Goal: Task Accomplishment & Management: Use online tool/utility

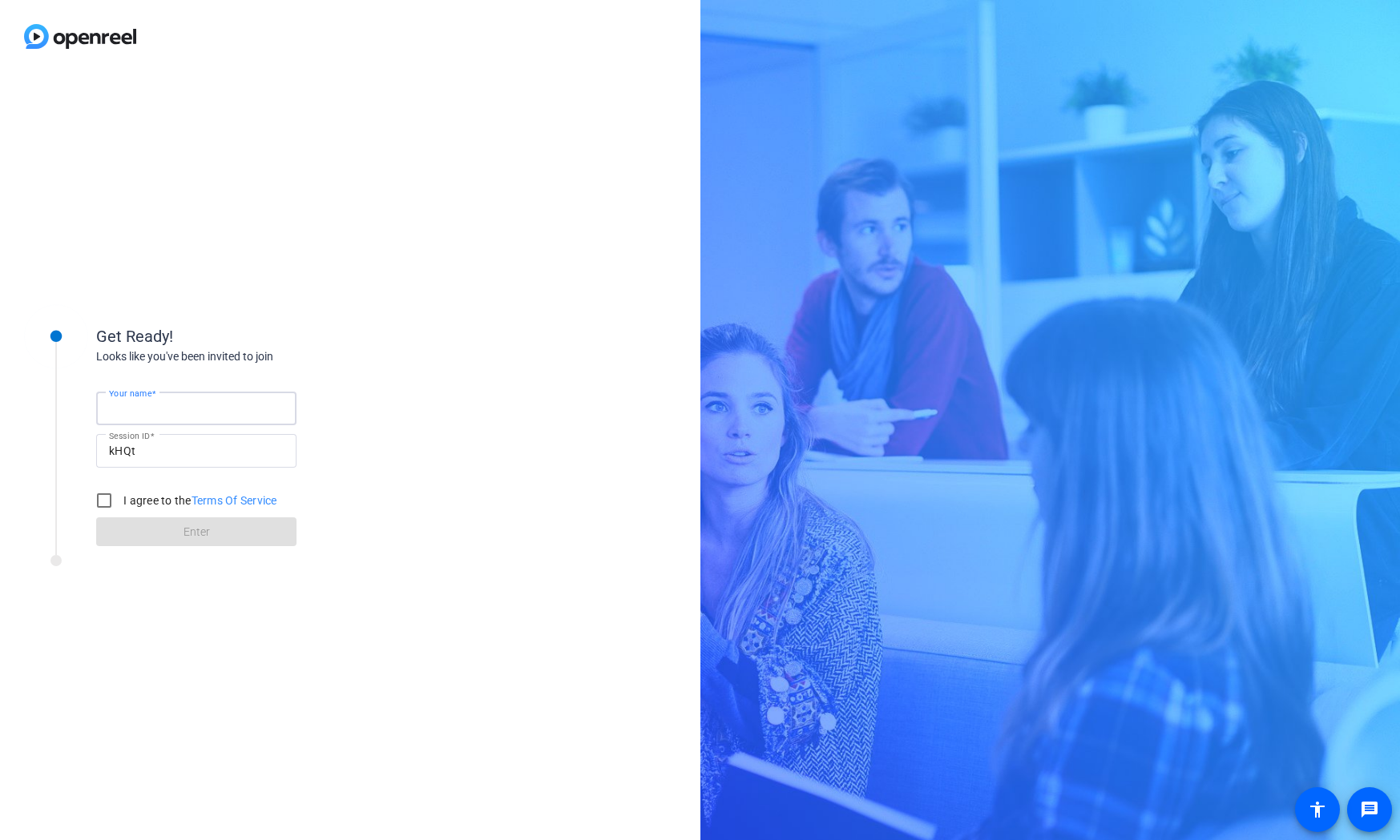
click at [200, 415] on input "Your name" at bounding box center [196, 408] width 175 height 19
type input "[PERSON_NAME]"
click at [95, 504] on input "I agree to the Terms Of Service" at bounding box center [104, 500] width 32 height 32
checkbox input "true"
click at [156, 520] on span at bounding box center [196, 531] width 200 height 38
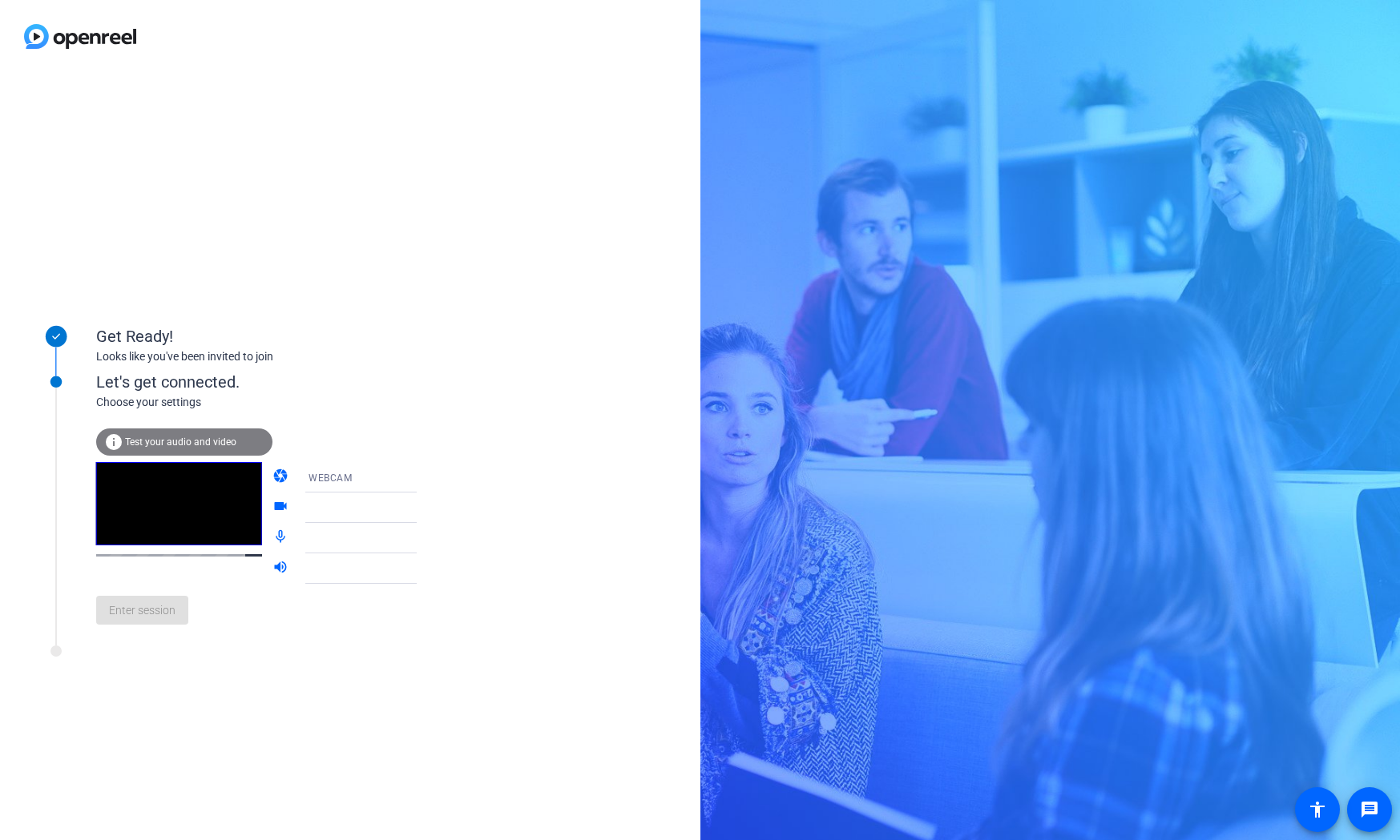
click at [193, 436] on span "Test your audio and video" at bounding box center [181, 441] width 111 height 11
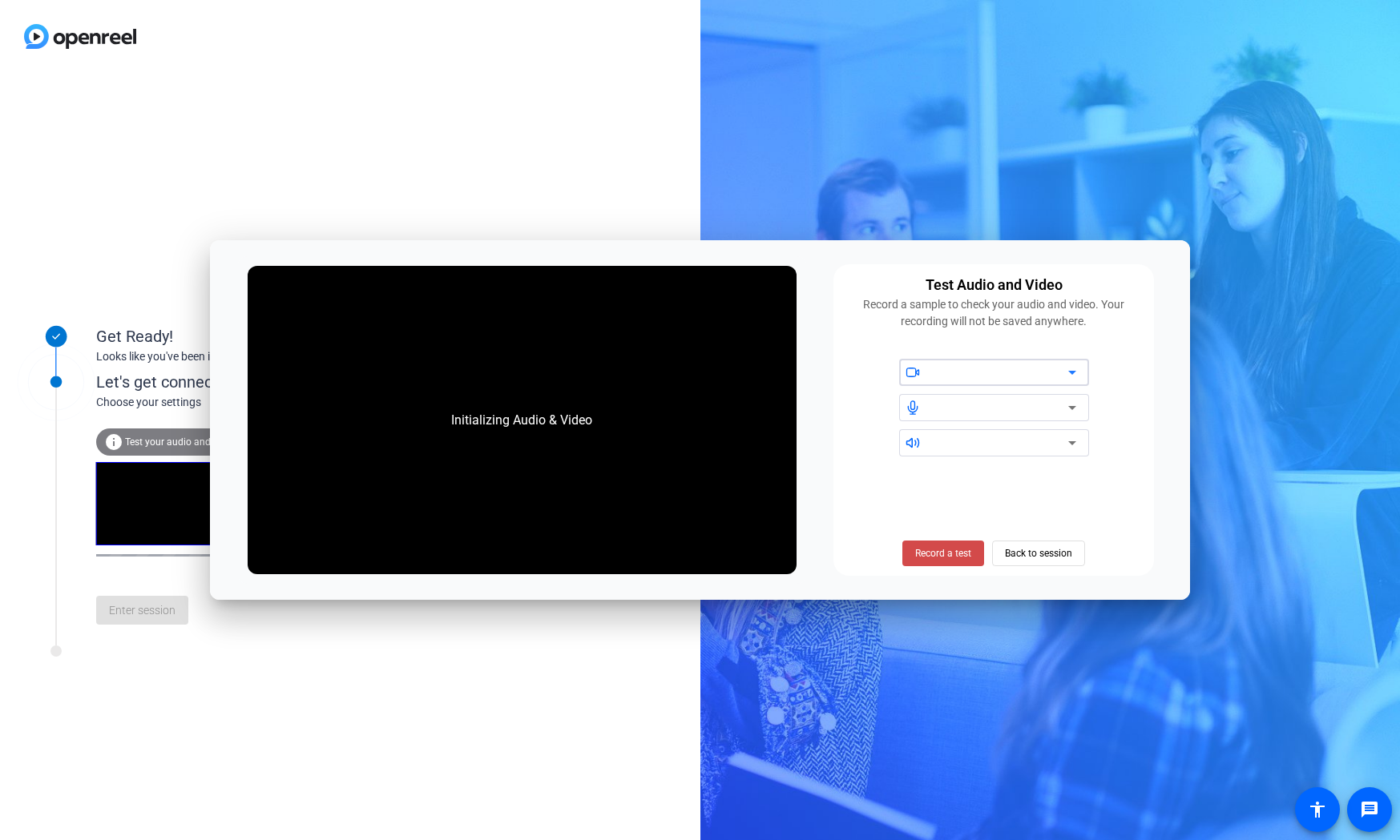
click at [940, 547] on span "Record a test" at bounding box center [943, 553] width 56 height 15
click at [930, 555] on span "Stop Testing (6s)" at bounding box center [943, 553] width 73 height 15
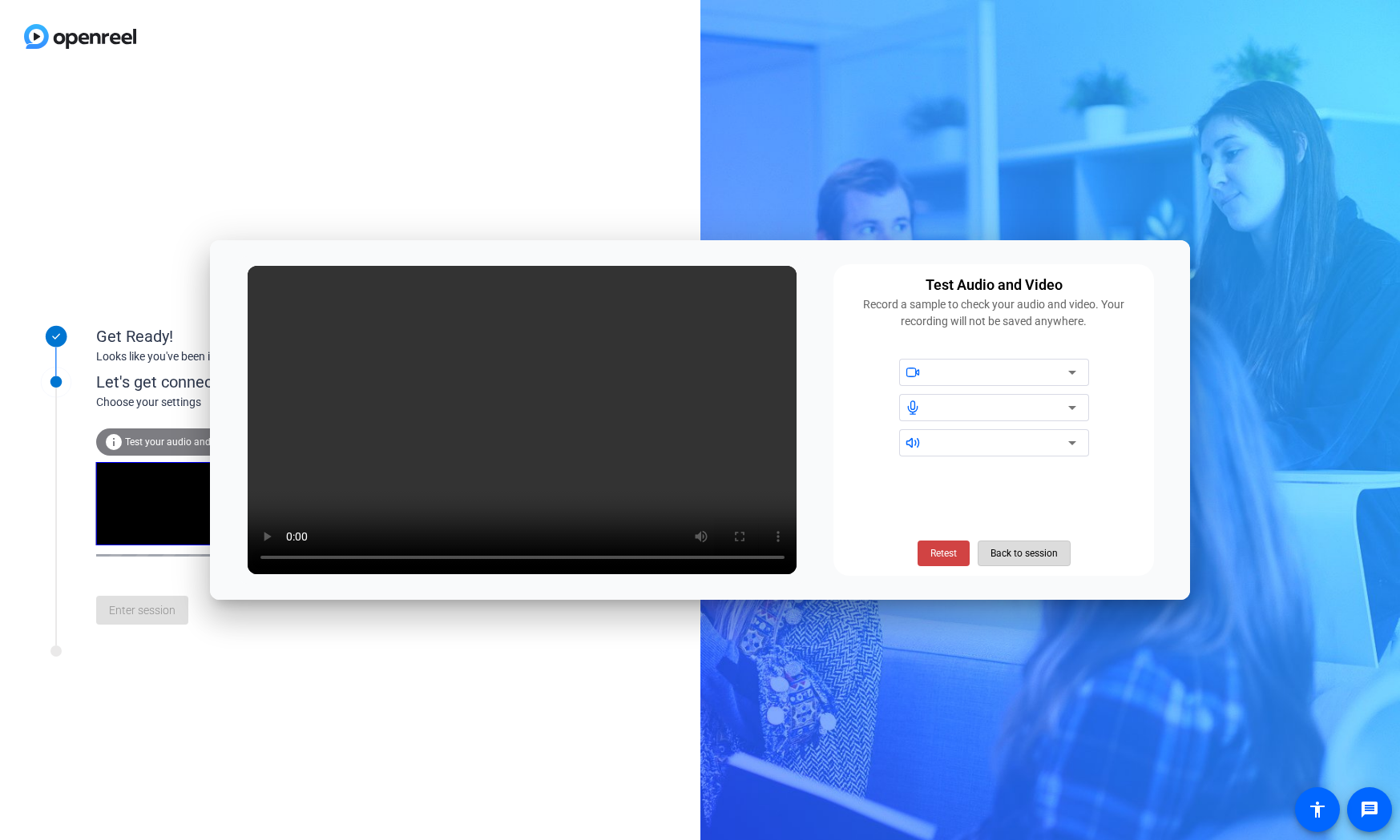
click at [995, 560] on span "Back to session" at bounding box center [1023, 553] width 68 height 31
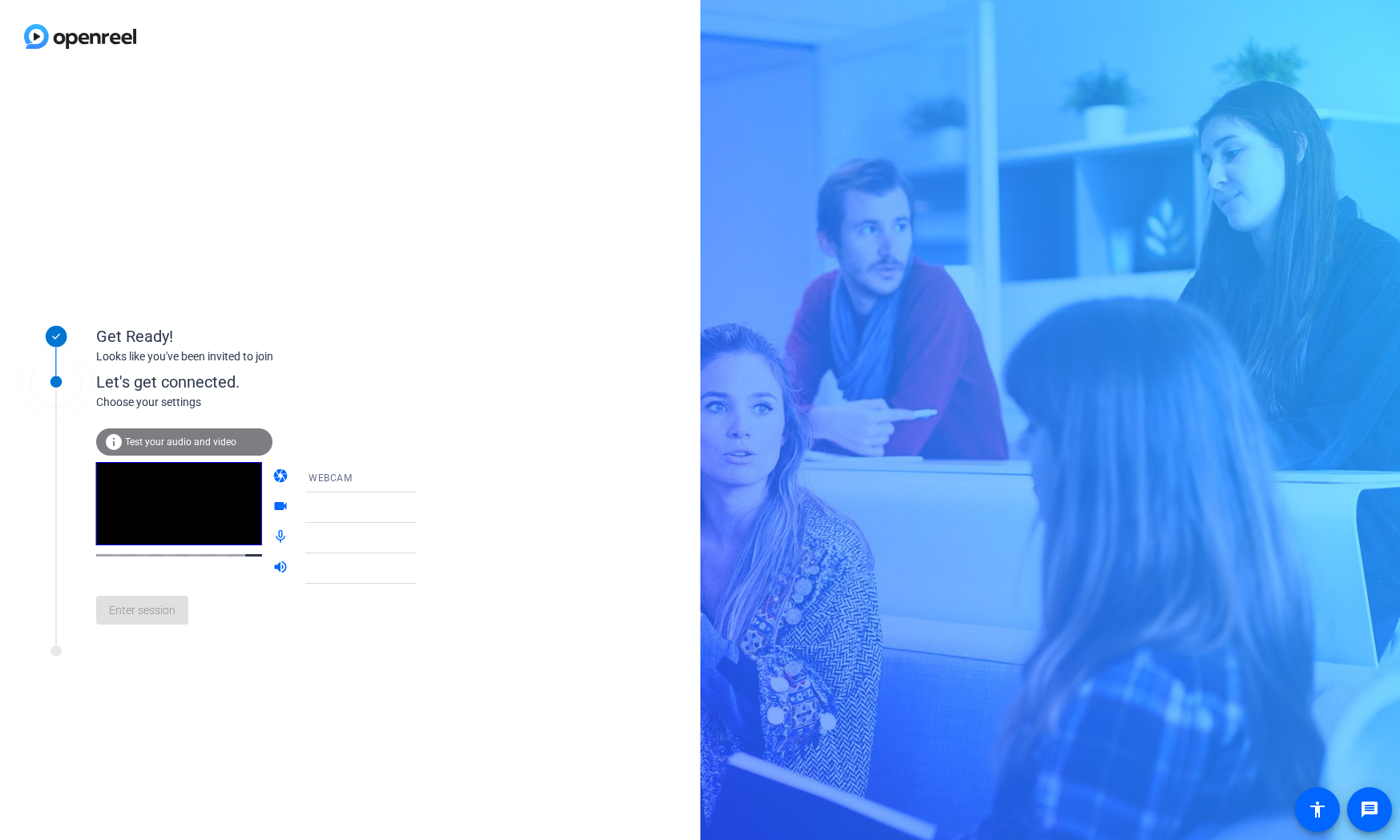
click at [380, 482] on div "WEBCAM" at bounding box center [369, 477] width 120 height 20
click at [369, 543] on mat-option "DESKTOP" at bounding box center [348, 540] width 137 height 32
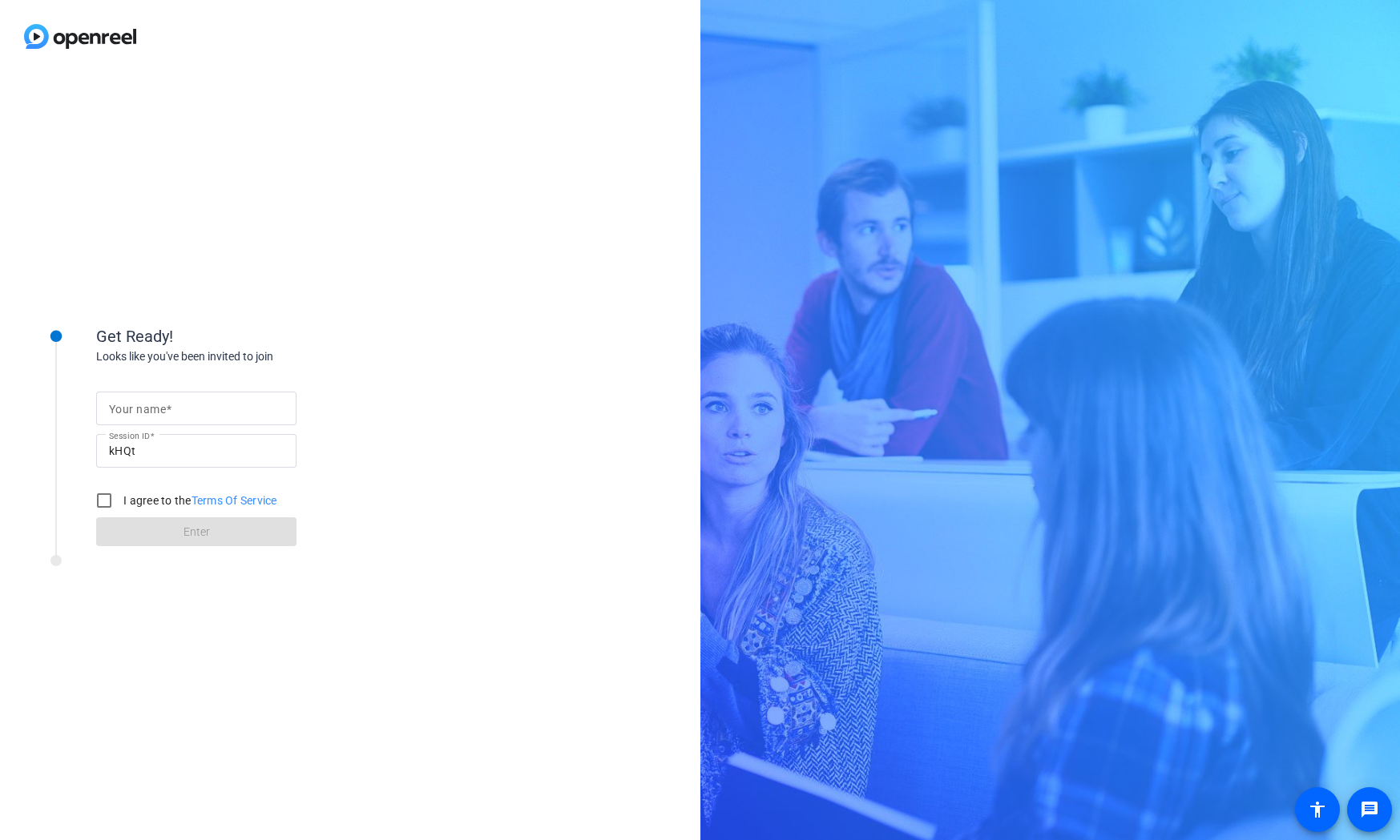
click at [162, 411] on mat-label "Your name" at bounding box center [137, 409] width 56 height 13
click at [162, 411] on input "Your name" at bounding box center [196, 408] width 175 height 19
type input "[PERSON_NAME]"
click at [115, 505] on input "I agree to the Terms Of Service" at bounding box center [104, 500] width 32 height 32
checkbox input "true"
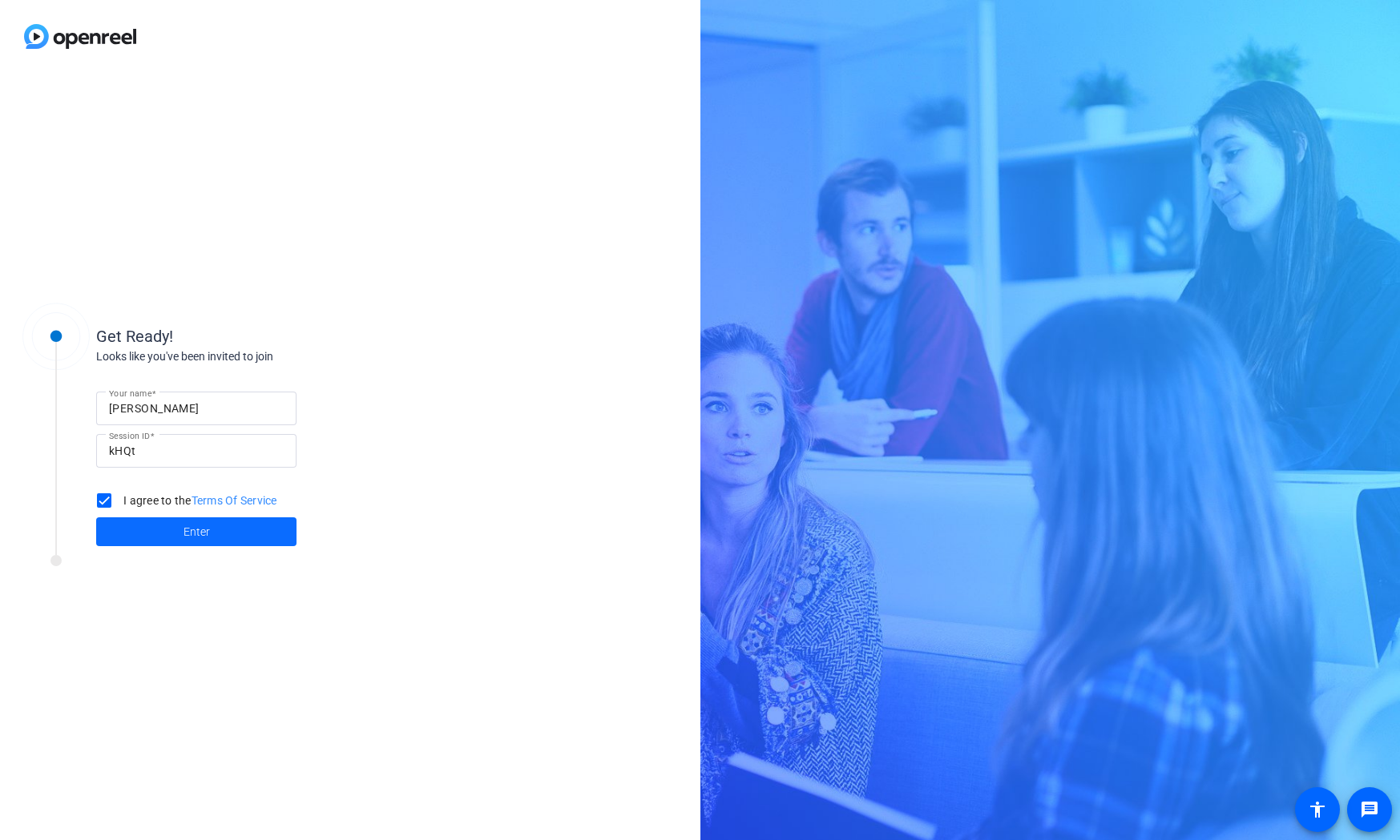
click at [186, 541] on span at bounding box center [196, 531] width 200 height 38
